Goal: Transaction & Acquisition: Purchase product/service

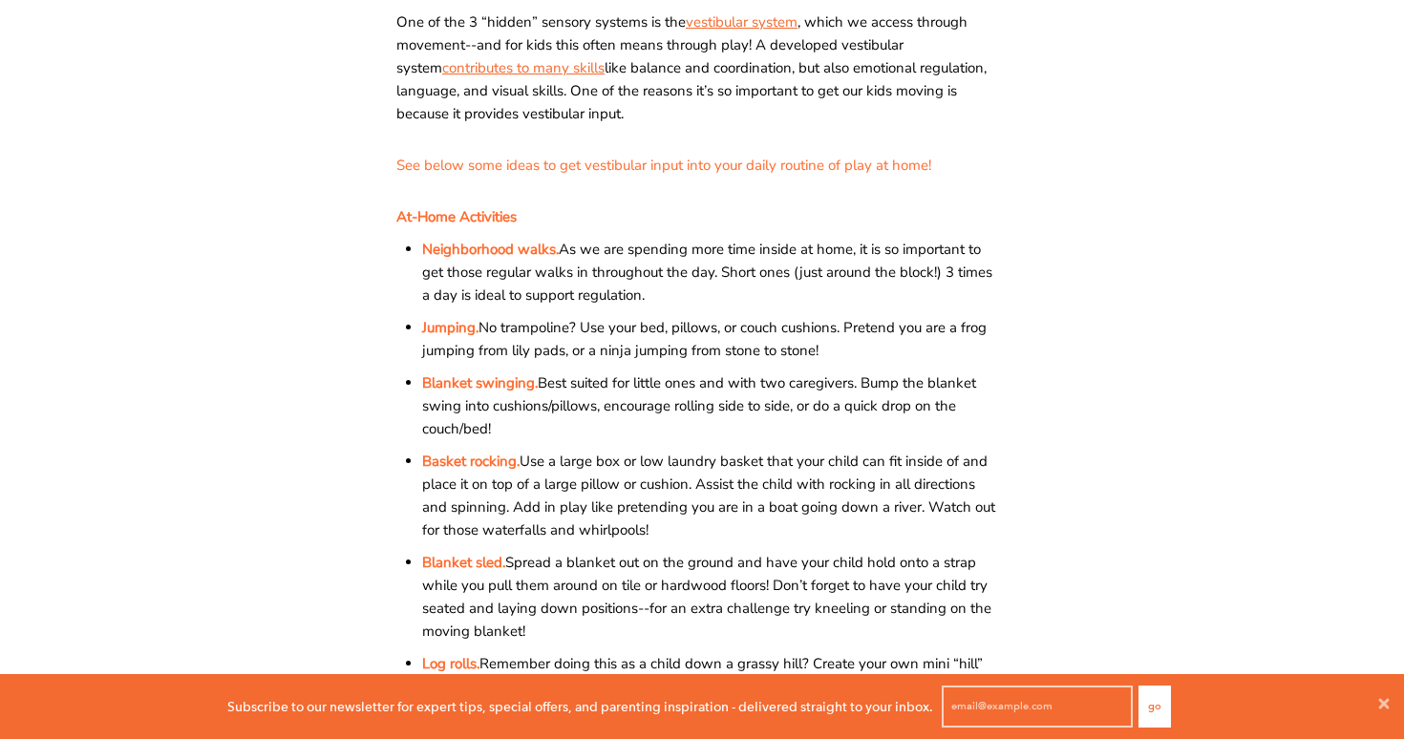
scroll to position [646, 0]
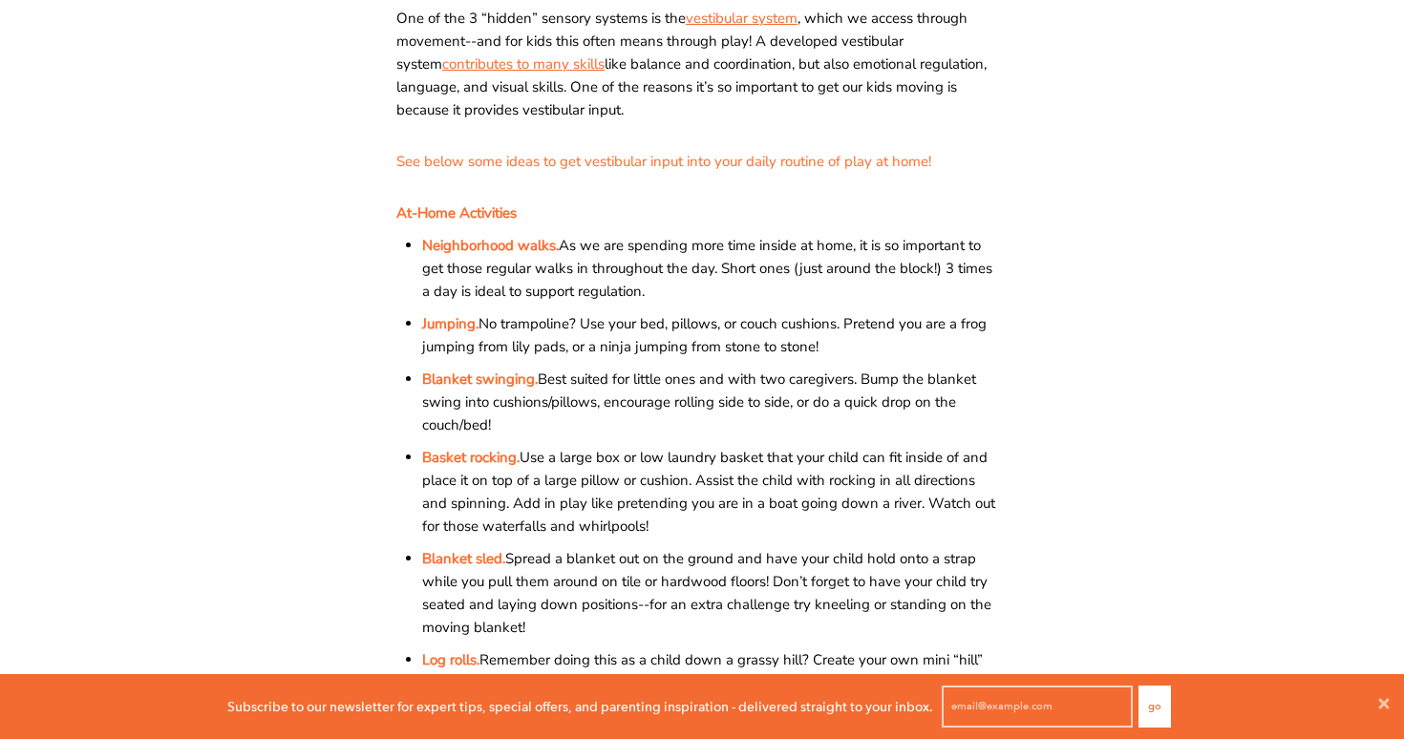
click at [633, 228] on ul "Neighborhood walks. As we are spending more time inside at home, it is so impor…" at bounding box center [710, 630] width 595 height 812
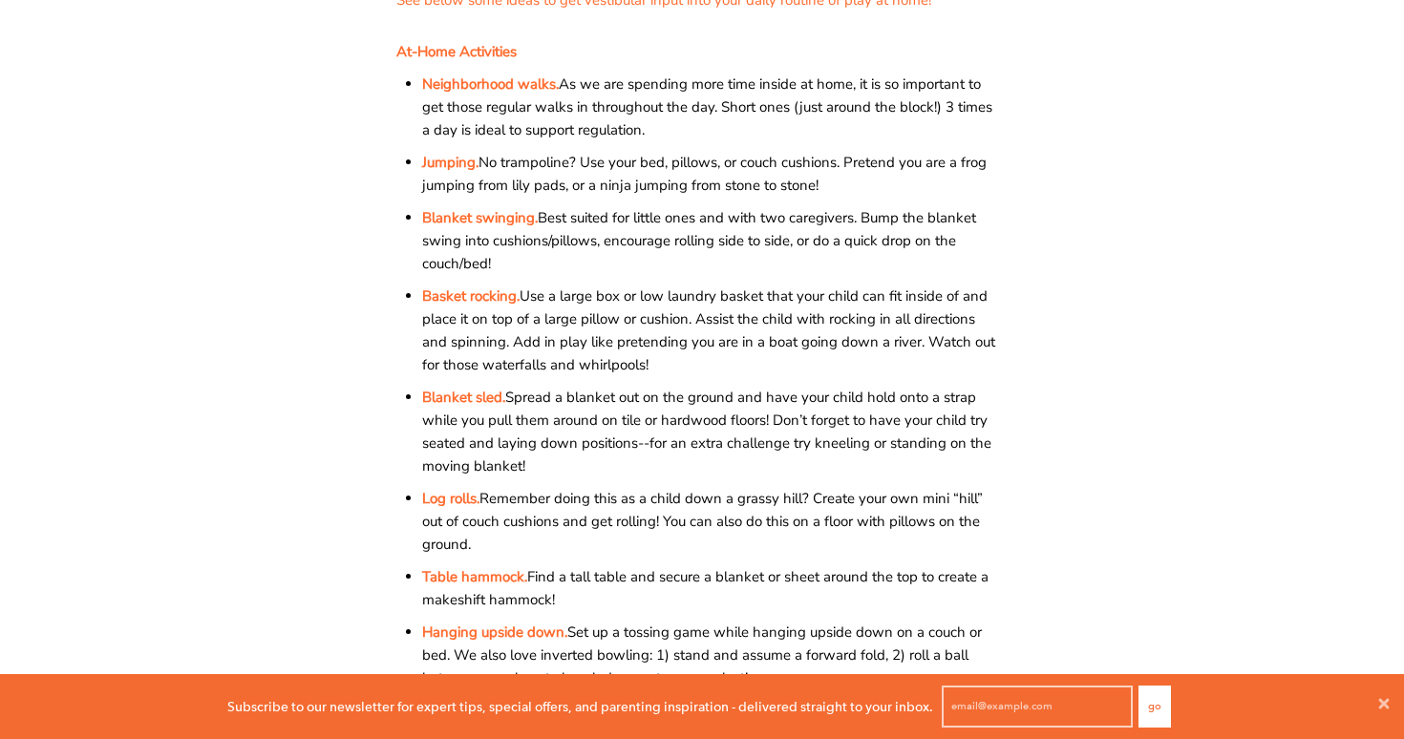
scroll to position [801, 0]
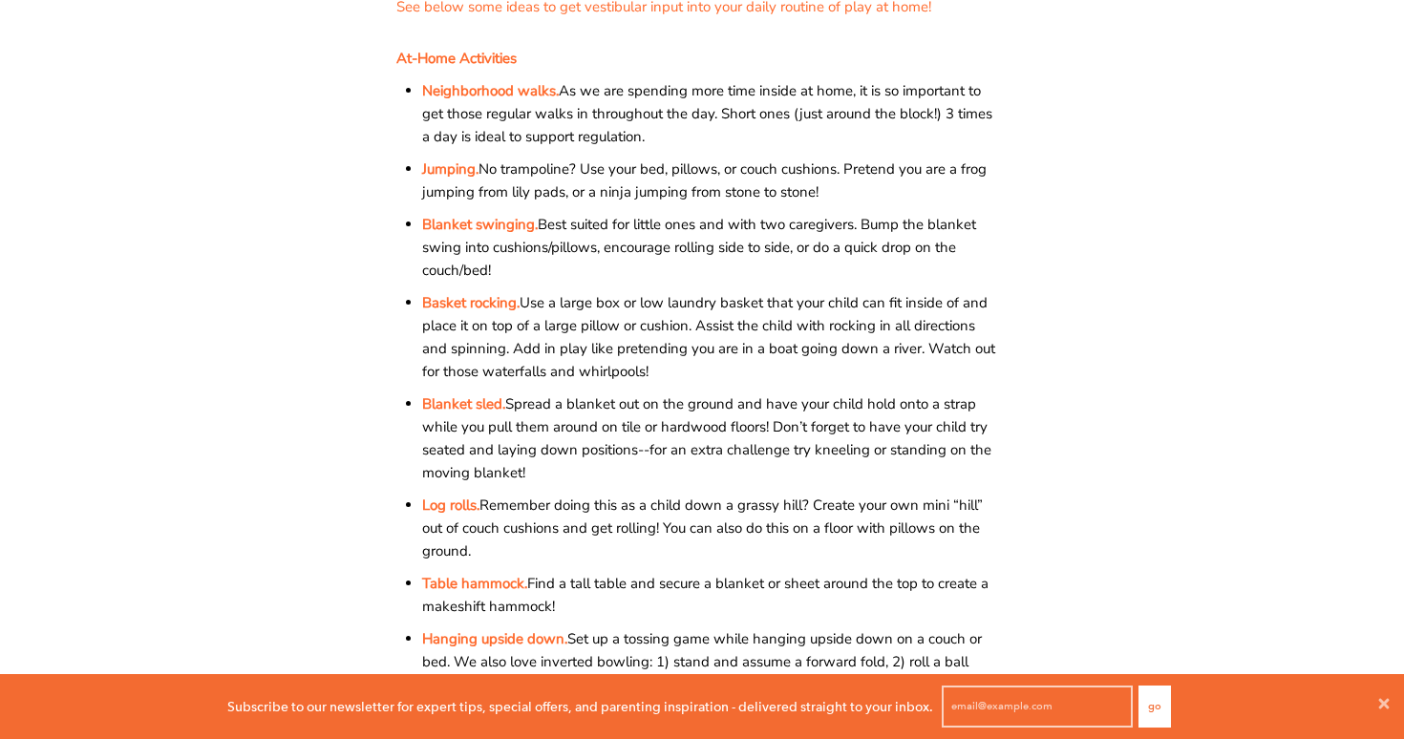
drag, startPoint x: 762, startPoint y: 521, endPoint x: 380, endPoint y: 46, distance: 609.5
copy div "Lo-Ipsu Dolorsitam Consectetura elits. Do ei tem incididu utla etdo magnaa en a…"
click at [609, 640] on span "Hanging upside down. Set up a tossing game while hanging upside down on a couch…" at bounding box center [702, 662] width 560 height 65
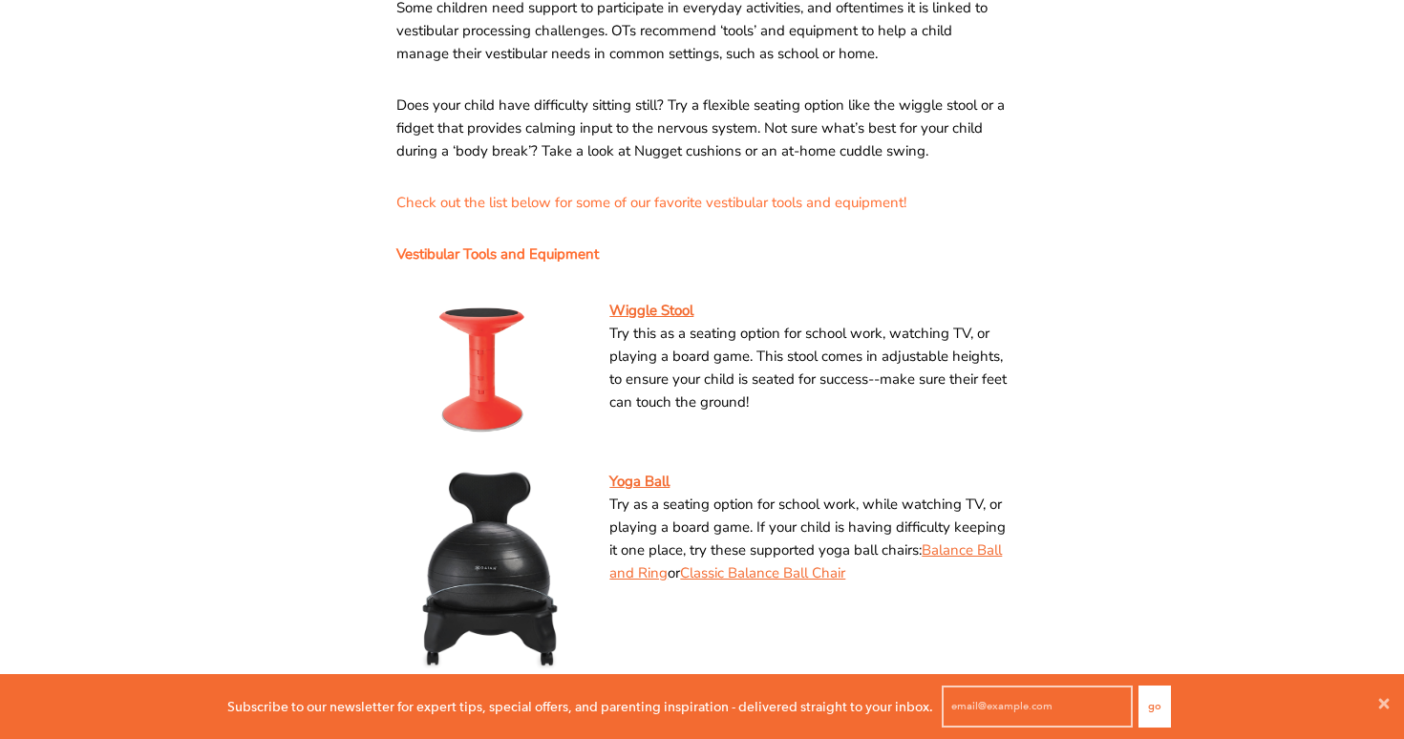
scroll to position [1683, 0]
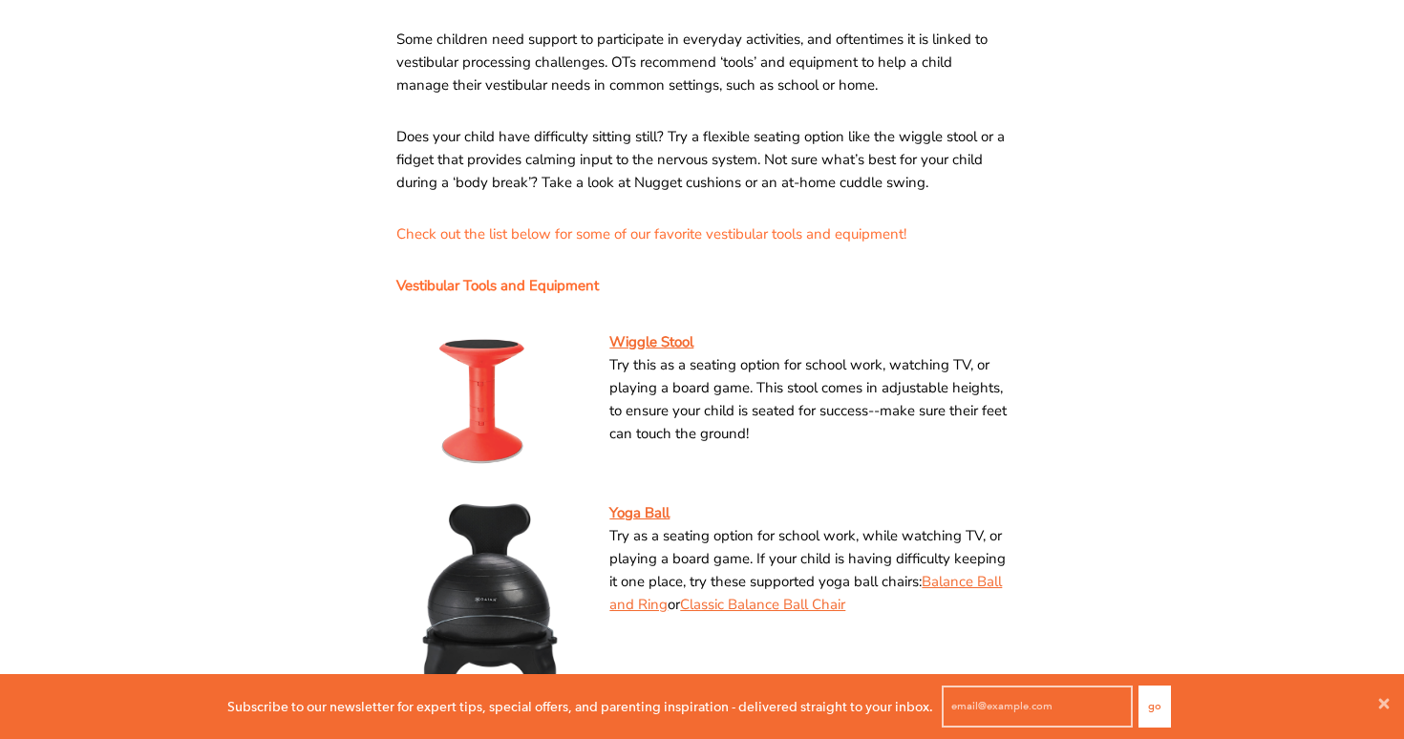
click at [881, 434] on span "Wiggle Stool Try this as a seating option for school work, watching TV, or play…" at bounding box center [808, 388] width 398 height 115
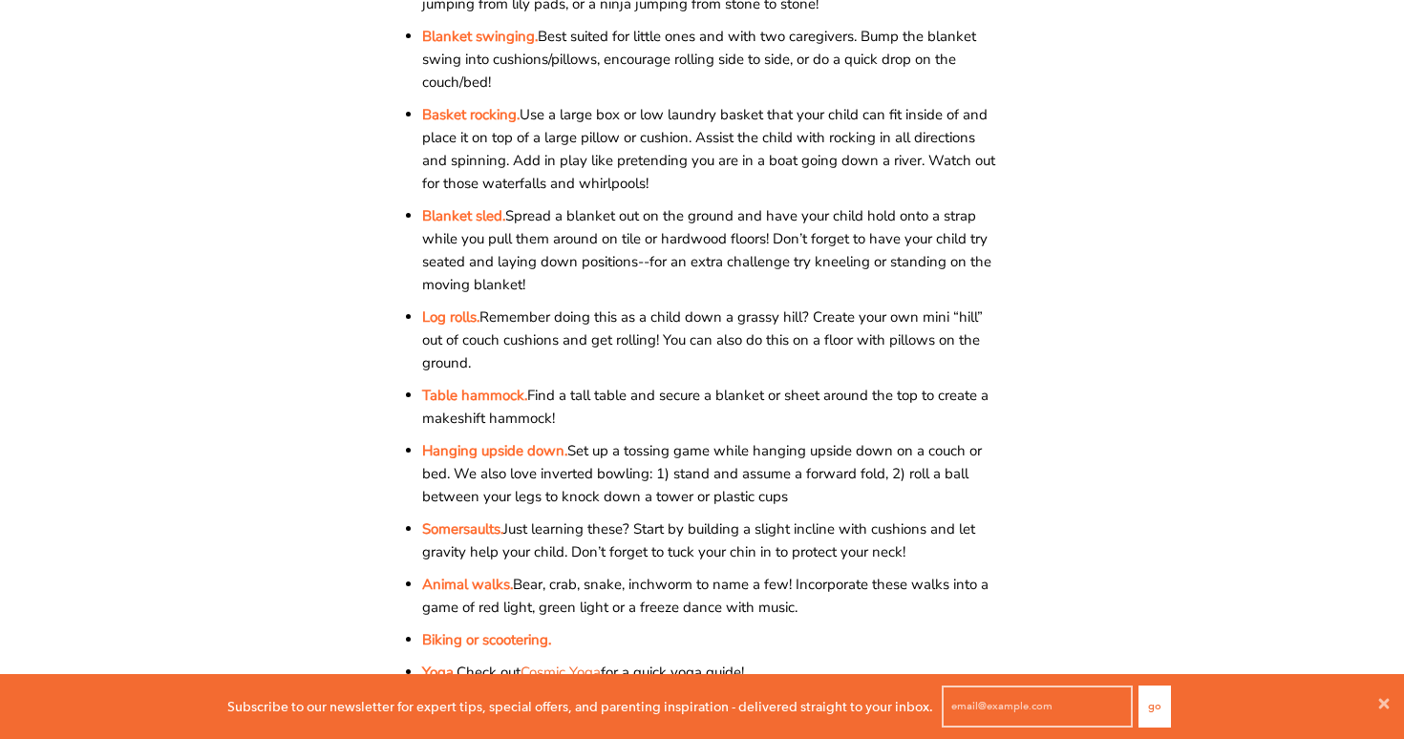
scroll to position [0, 0]
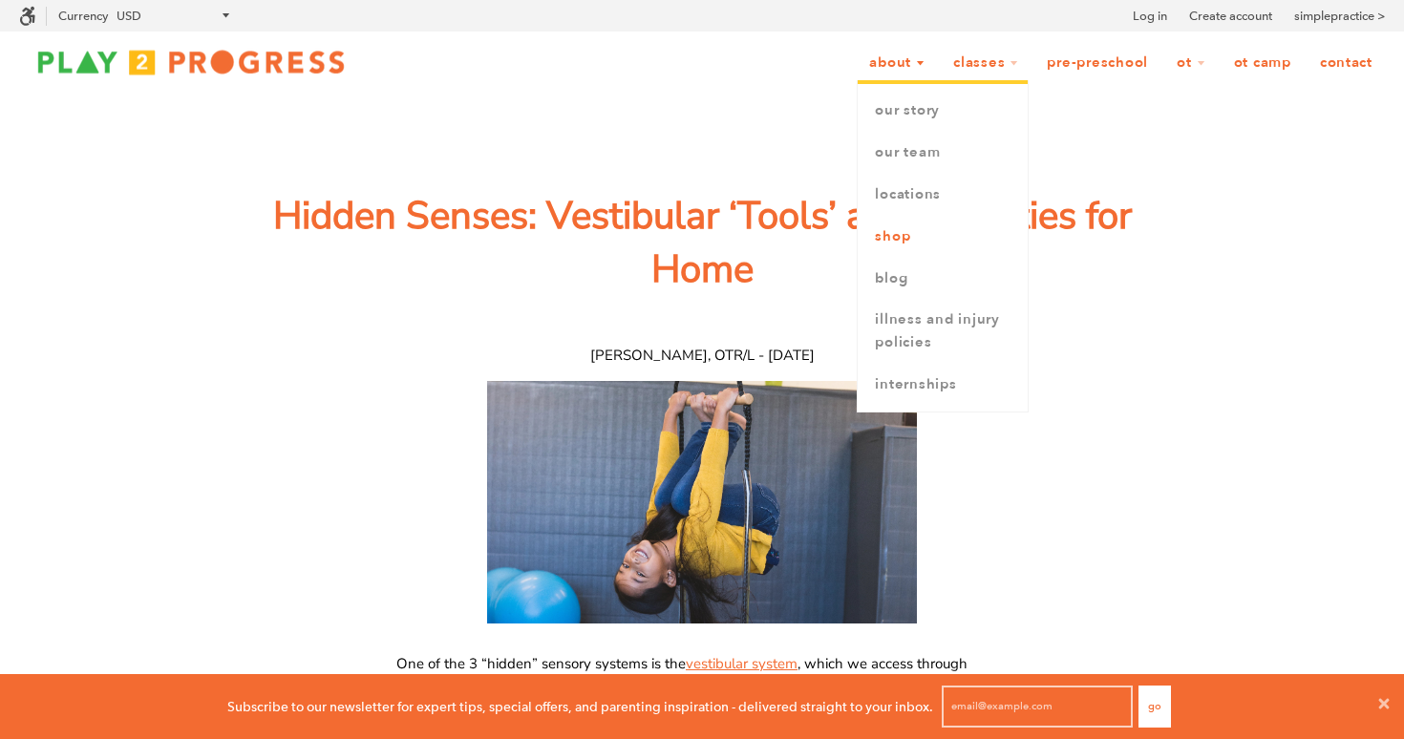
click at [913, 237] on link "Shop" at bounding box center [943, 237] width 170 height 42
